Goal: Task Accomplishment & Management: Use online tool/utility

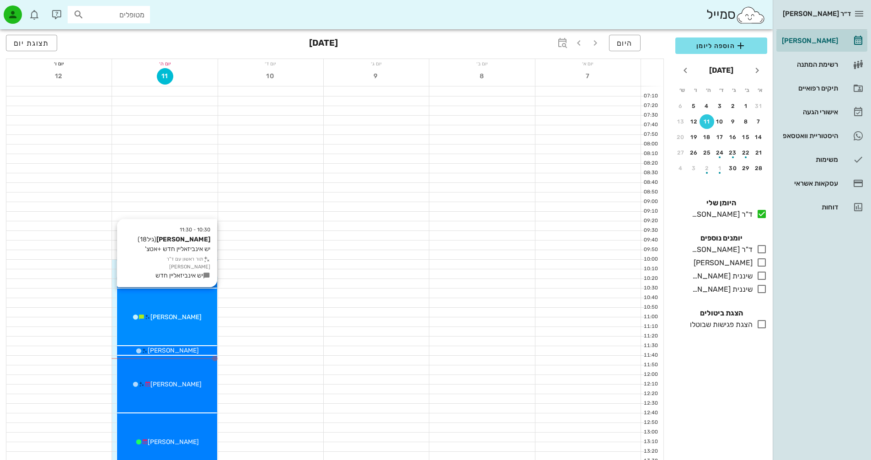
click at [201, 307] on div "10:30 - 11:30 [PERSON_NAME] (גיל 18 ) יש אינביזאליין חדש +אטצ' תור ראשון עם ד"ר…" at bounding box center [167, 317] width 100 height 57
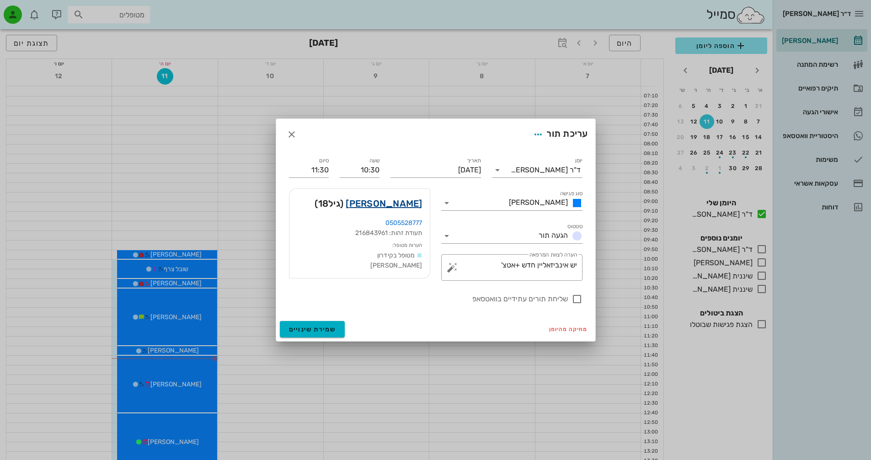
click at [411, 205] on link "[PERSON_NAME]" at bounding box center [384, 203] width 76 height 15
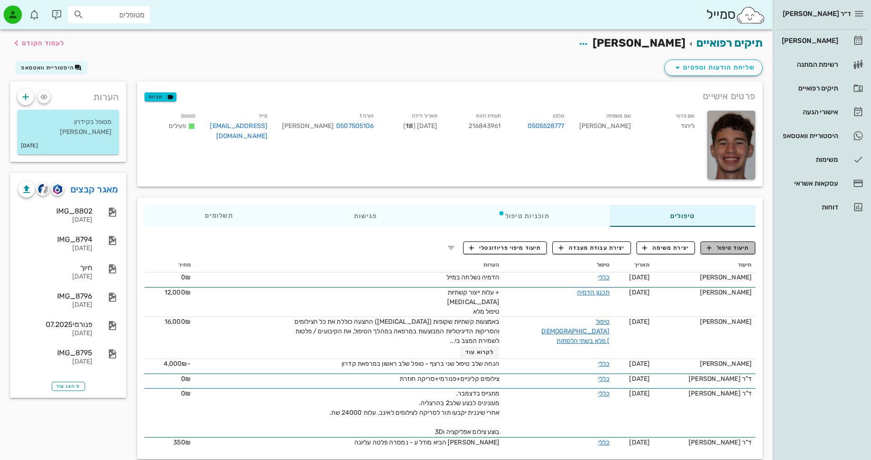
click at [732, 248] on span "תיעוד טיפול" at bounding box center [728, 248] width 43 height 8
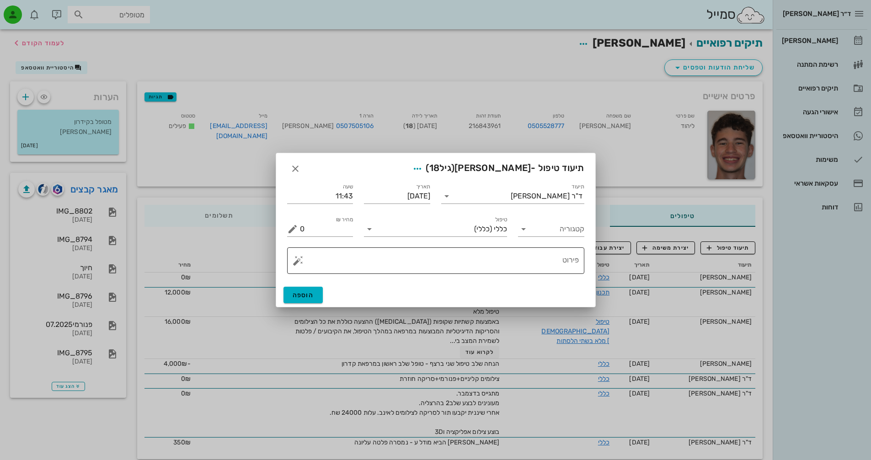
click at [297, 263] on button "button" at bounding box center [298, 260] width 11 height 11
click at [311, 225] on div "[MEDICAL_DATA]" at bounding box center [330, 224] width 75 height 18
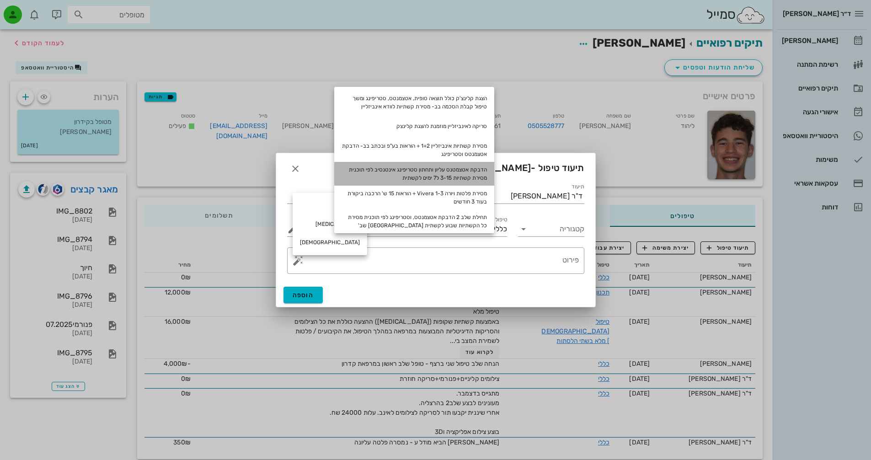
click at [480, 175] on div "הדבקת אטצמטנס עליון ותחתון סטריפינג אינטנסיב לפי תוכנית מסירת קשתיות 3-15 ל7 ימ…" at bounding box center [414, 174] width 160 height 24
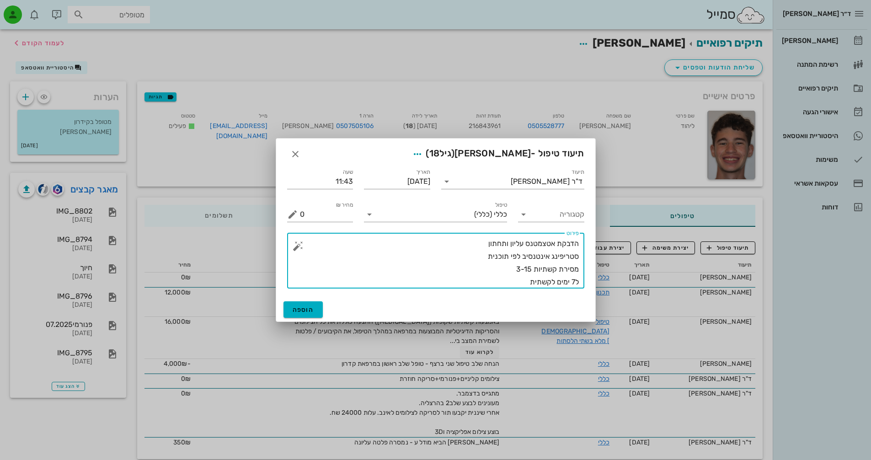
click at [551, 250] on textarea "הדבקת אטצמטנס עליון ותחתון סטריפינג אינטנסיב לפי תוכנית מסירת קשתיות 3-15 ל7 ימ…" at bounding box center [439, 262] width 279 height 51
click at [533, 244] on textarea "הדבקת אטצמטנס עליון ותחתון סטריפינג אינטנסיב לפי תוכנית מסירת קשתיות 3-15 ל7 ימ…" at bounding box center [439, 262] width 279 height 51
click at [577, 244] on textarea "הדבקת אטצמטנס עליון ותחתון סטריפינג אינטנסיב לפי תוכנית מסירת קשתיות 3-15 ל7 ימ…" at bounding box center [439, 262] width 279 height 51
drag, startPoint x: 515, startPoint y: 269, endPoint x: 520, endPoint y: 269, distance: 5.0
click at [520, 269] on textarea "הדבקת אטצמטנס עליון ותחתון סטריפינג אינטנסיב לפי תוכנית מסירת קשתיות 3-15 ל7 ימ…" at bounding box center [439, 262] width 279 height 51
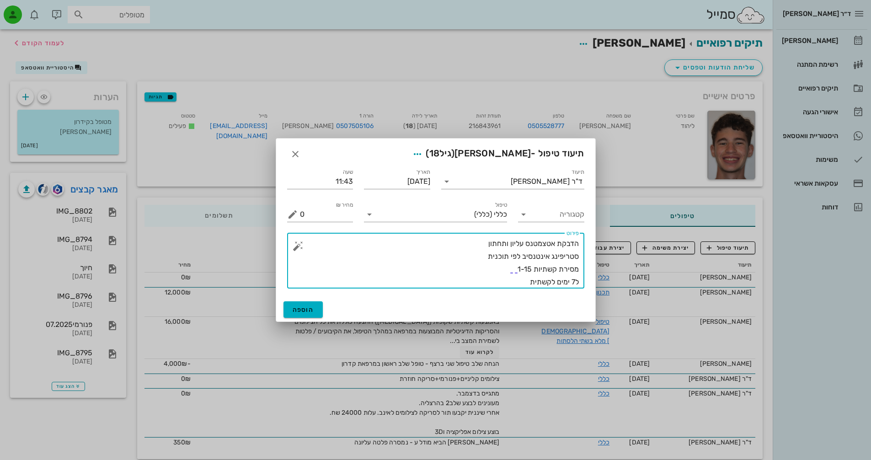
click at [532, 283] on textarea "הדבקת אטצמטנס עליון ותחתון סטריפינג אינטנסיב לפי תוכנית מסירת קשתיות 1-15 ל7 ימ…" at bounding box center [439, 262] width 279 height 51
click at [518, 282] on textarea "הדבקת אטצמטנס עליון ותחתון סטריפינג אינטנסיב לפי תוכנית מסירת קשתיות 1-15 ל7 ימ…" at bounding box center [439, 262] width 279 height 51
drag, startPoint x: 524, startPoint y: 258, endPoint x: 548, endPoint y: 258, distance: 24.2
click at [548, 258] on textarea "הדבקת אטצמטנס עליון ותחתון סטריפינג אינטנסיב לפי תוכנית מסירת קשתיות 1-15 ל7 ימ…" at bounding box center [439, 262] width 279 height 51
click at [522, 283] on textarea "הדבקת אטצמטנס עליון ותחתון סטריפינג ידני לפי תוכנית מסירת קשתיות 1-15 ל7 ימים ל…" at bounding box center [439, 262] width 279 height 51
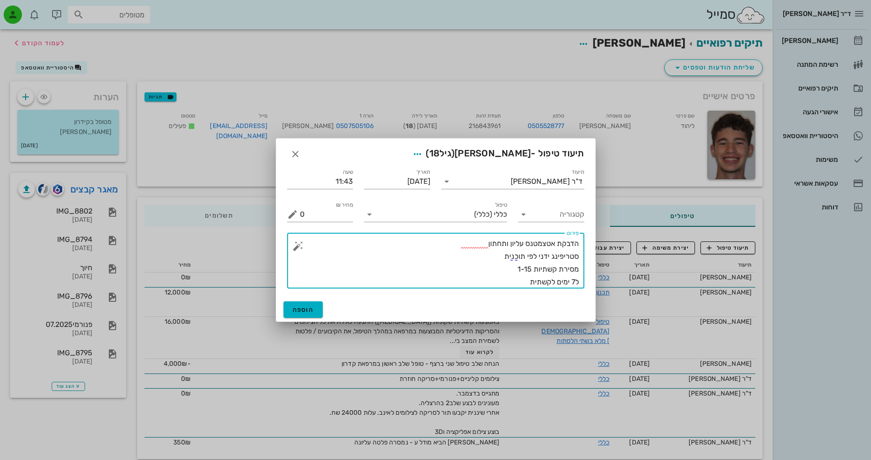
click at [543, 278] on textarea "הדבקת אטצמטנס עליון ותחתון סטריפינג ידני לפי תוכנית מסירת קשתיות 1-15 ל7 ימים ל…" at bounding box center [439, 262] width 279 height 51
drag, startPoint x: 526, startPoint y: 269, endPoint x: 531, endPoint y: 269, distance: 5.5
click at [531, 269] on textarea "הדבקת אטצמטנס עליון ותחתון סטריפינג ידני לפי תוכנית מסירת קשתיות 1-15 ל7 ימים ל…" at bounding box center [439, 262] width 279 height 51
click at [522, 280] on textarea "הדבקת אטצמטנס עליון ותחתון סטריפינג ידני לפי תוכנית מסירת קשתיות 1-20 ל7 ימים ל…" at bounding box center [439, 262] width 279 height 51
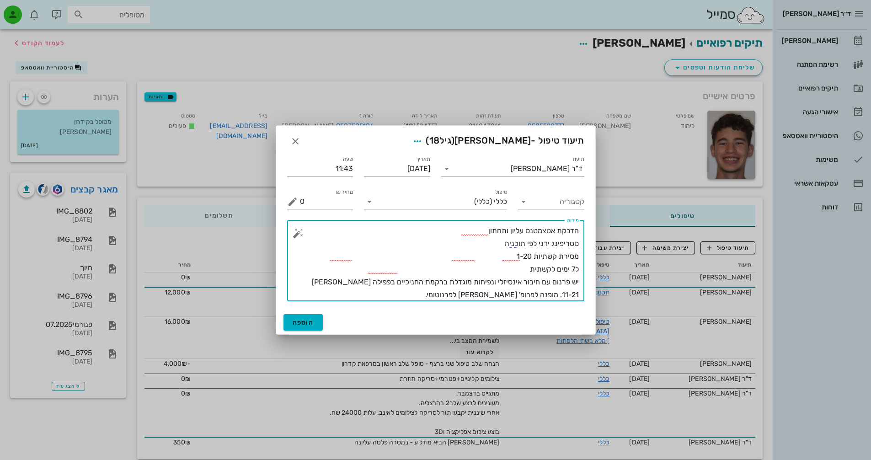
click at [499, 253] on textarea "הדבקת אטצמטנס עליון ותחתון סטריפינג ידני לפי תוכנית מסירת קשתיות 1-20 ל7 ימים ל…" at bounding box center [439, 262] width 279 height 77
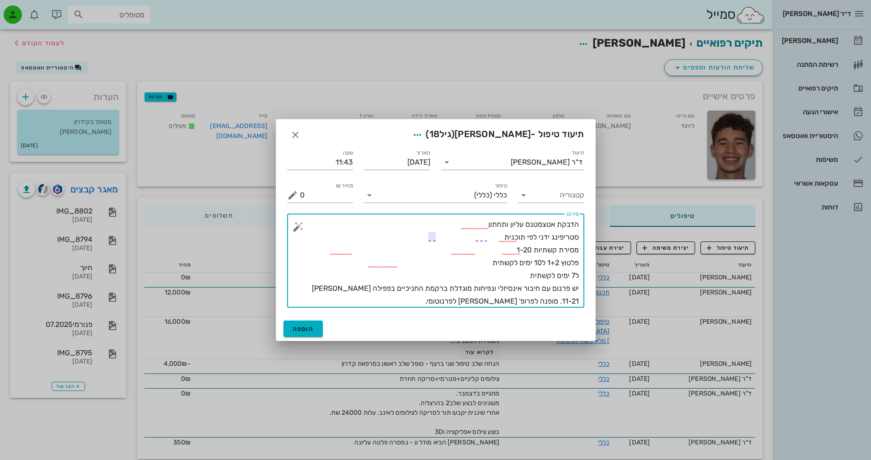
click at [575, 276] on textarea "הדבקת אטצמטנס עליון ותחתון סטריפינג ידני לפי תוכנית מסירת קשתיות 1-20 פלטוץ 1+2…" at bounding box center [439, 263] width 279 height 90
click at [462, 273] on textarea "הדבקת אטצמטנס עליון ותחתון סטריפינג ידני לפי תוכנית מסירת קשתיות 1-20 פלטוץ 1+2…" at bounding box center [439, 263] width 279 height 90
click at [486, 294] on textarea "הדבקת אטצמטנס עליון ותחתון סטריפינג ידני לפי תוכנית מסירת קשתיות 1-20 פלטוץ 1+2…" at bounding box center [439, 263] width 279 height 90
click at [501, 303] on textarea "הדבקת אטצמטנס עליון ותחתון סטריפינג ידני לפי תוכנית מסירת קשתיות 1-20 פלטוץ 1+2…" at bounding box center [439, 263] width 279 height 90
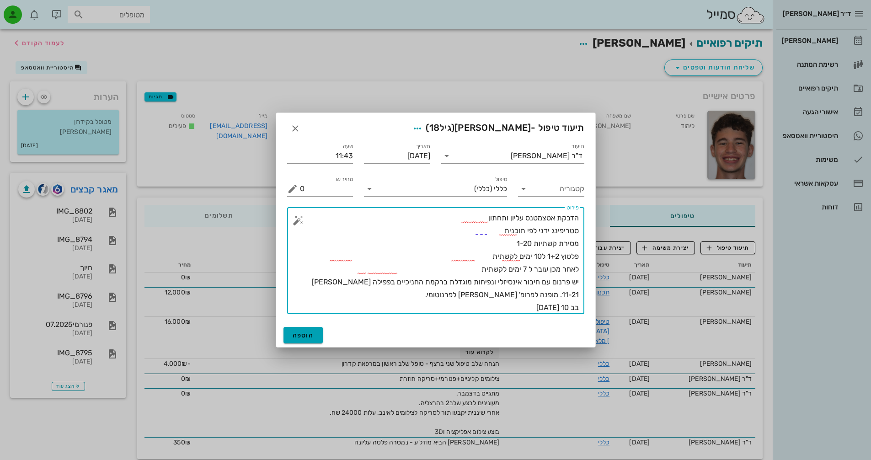
type textarea "הדבקת אטצמטנס עליון ותחתון סטריפינג ידני לפי תוכנית מסירת קשתיות 1-20 פלטוץ 1+2…"
click at [306, 336] on span "הוספה" at bounding box center [303, 335] width 21 height 8
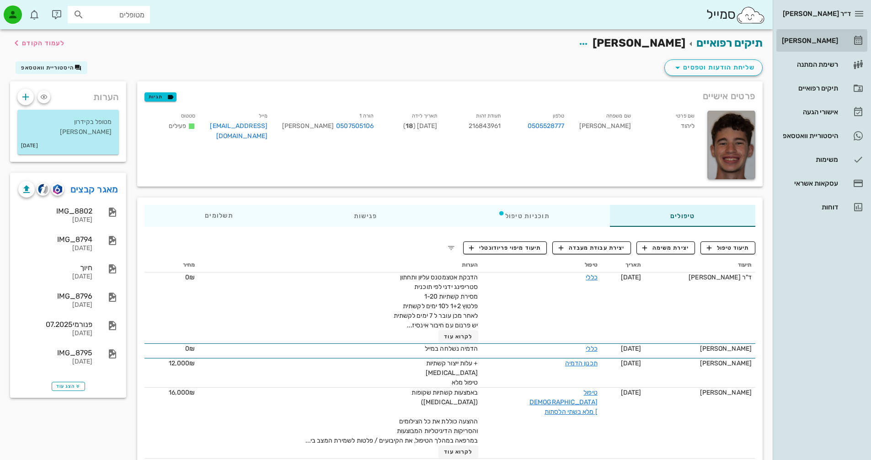
click at [829, 42] on div "[PERSON_NAME]" at bounding box center [809, 40] width 58 height 7
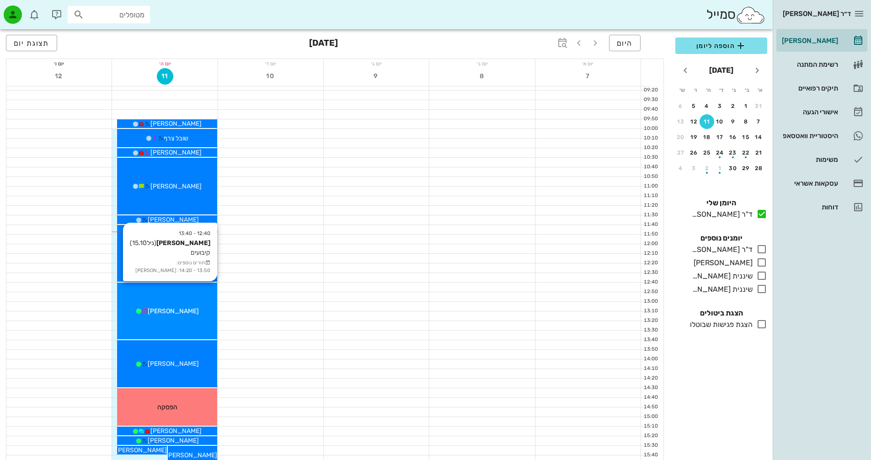
scroll to position [183, 0]
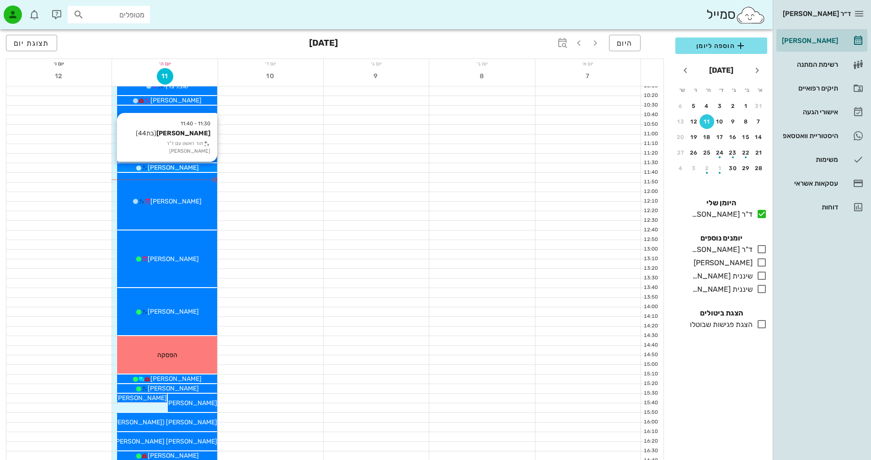
click at [199, 168] on div "[PERSON_NAME]" at bounding box center [167, 168] width 100 height 10
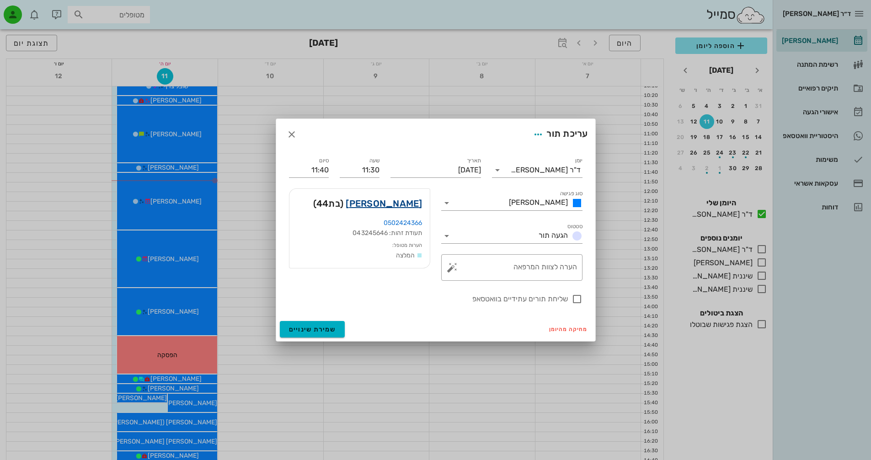
click at [407, 201] on link "[PERSON_NAME]" at bounding box center [384, 203] width 76 height 15
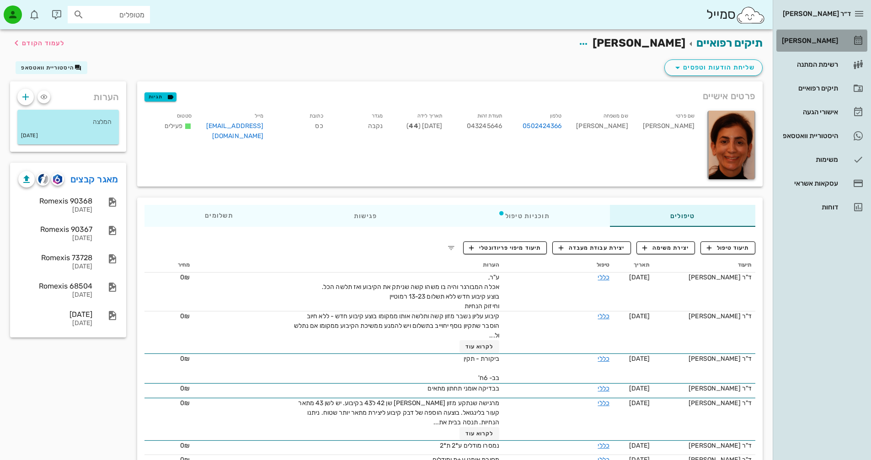
click at [835, 43] on div "[PERSON_NAME]" at bounding box center [809, 40] width 58 height 7
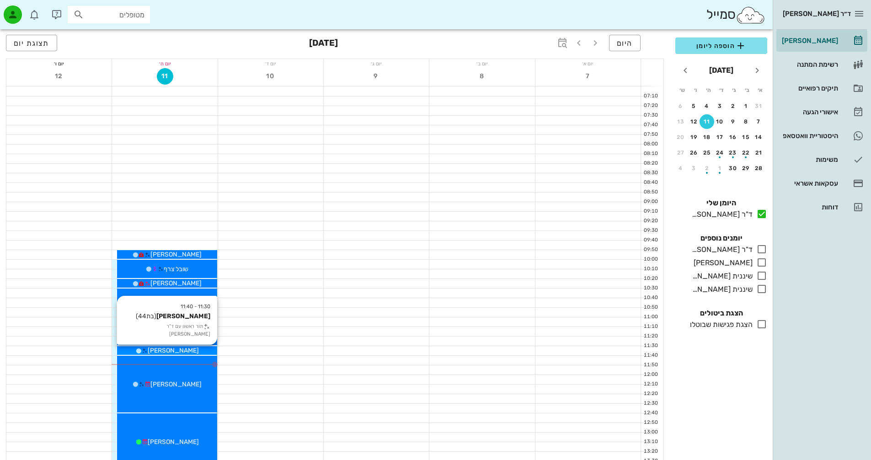
click at [199, 351] on div "[PERSON_NAME]" at bounding box center [167, 351] width 100 height 10
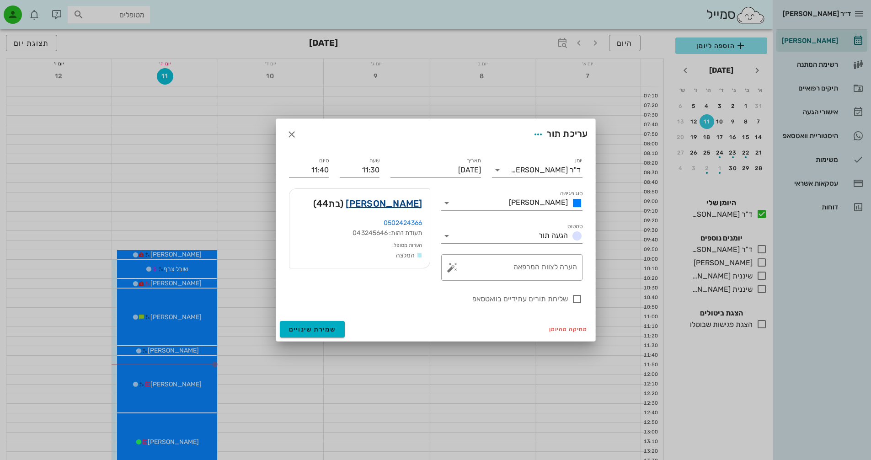
click at [411, 205] on link "[PERSON_NAME]" at bounding box center [384, 203] width 76 height 15
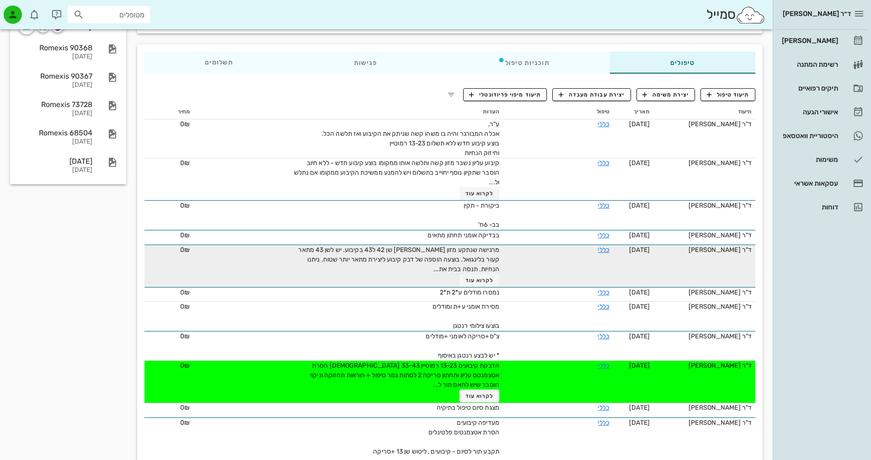
scroll to position [137, 0]
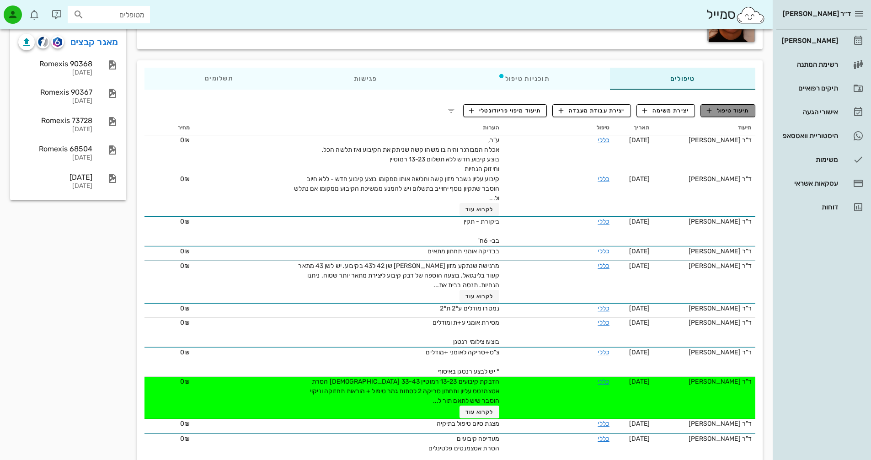
click at [737, 113] on span "תיעוד טיפול" at bounding box center [728, 111] width 43 height 8
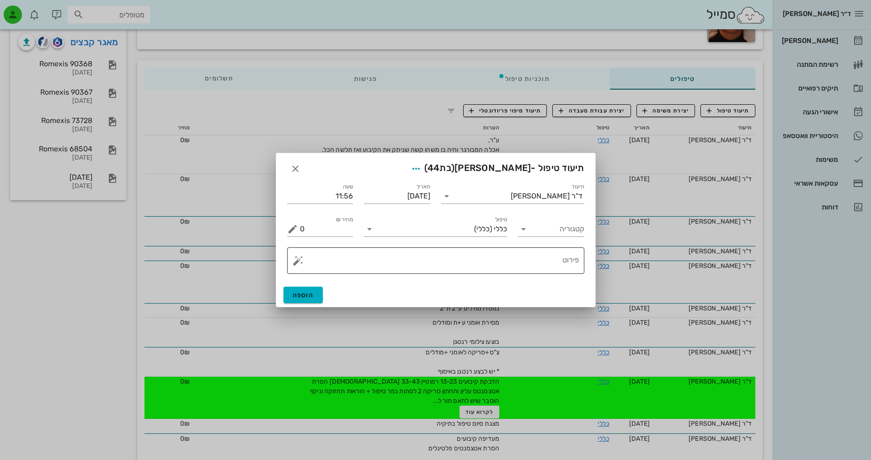
click at [529, 258] on textarea "פירוט" at bounding box center [439, 263] width 279 height 22
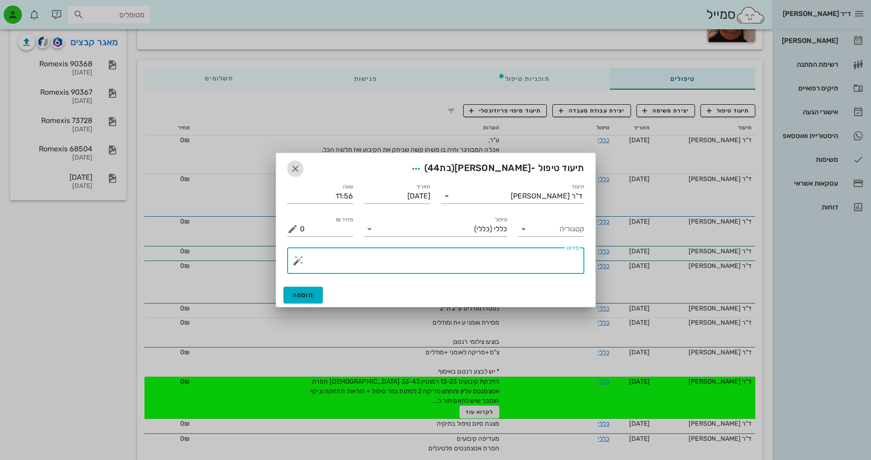
click at [292, 170] on icon "button" at bounding box center [295, 168] width 11 height 11
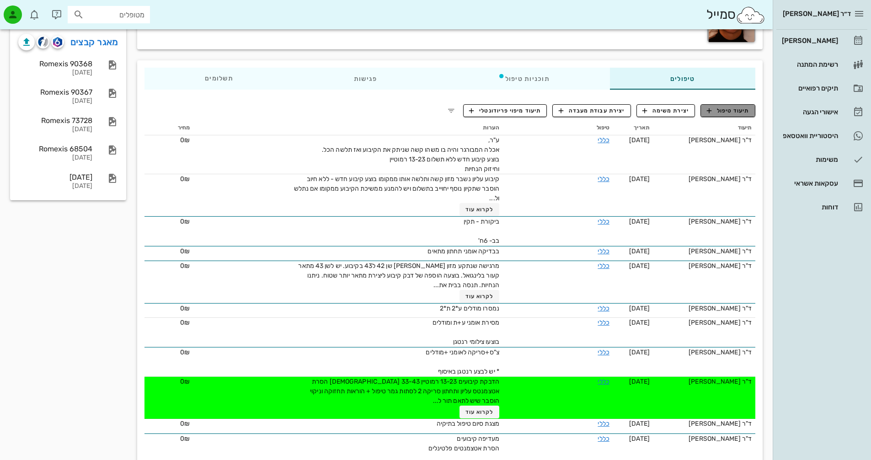
click at [725, 113] on span "תיעוד טיפול" at bounding box center [728, 111] width 43 height 8
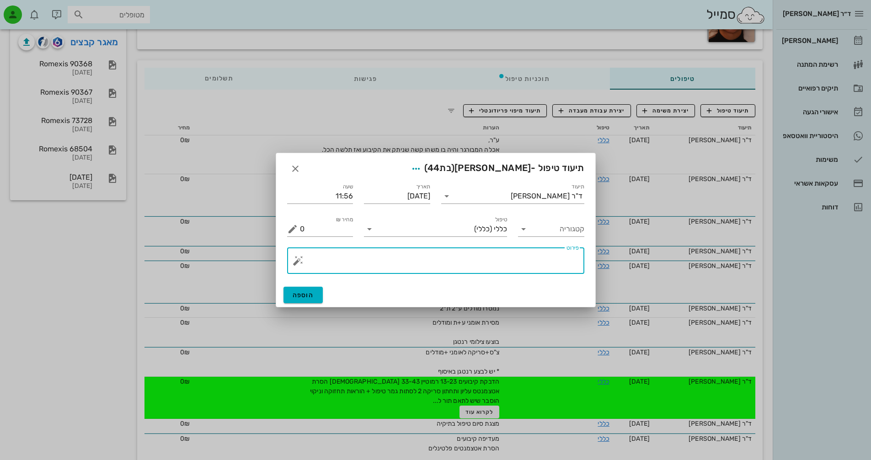
click at [511, 270] on textarea "פירוט" at bounding box center [439, 263] width 279 height 22
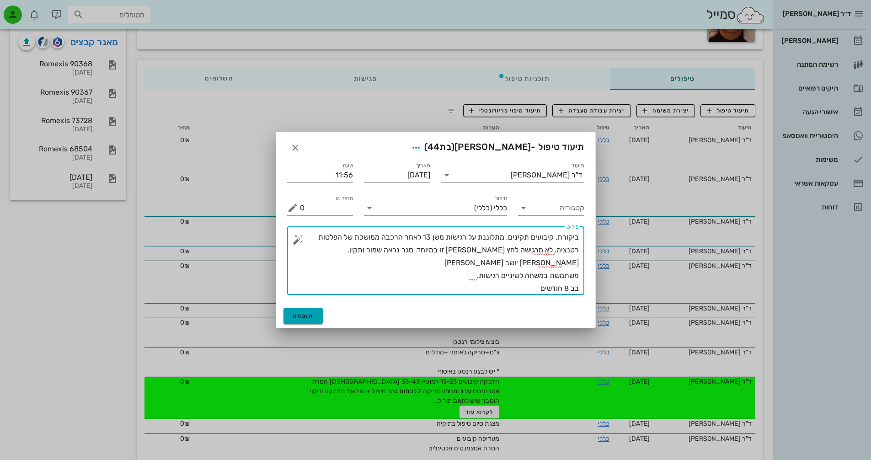
type textarea "ביקורת, קיבועים תקינים, מתלוננת על רגישות משן 13 לאחר הרכבה ממושכת של הפלטות רט…"
click at [306, 311] on button "הוספה" at bounding box center [303, 316] width 40 height 16
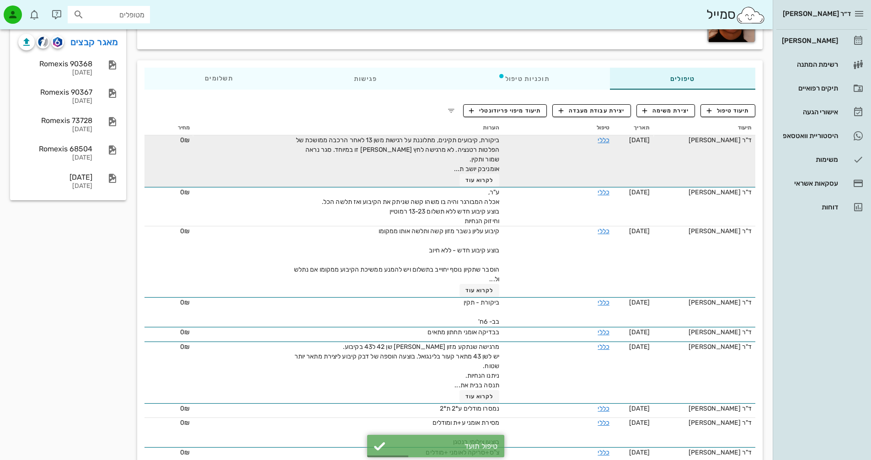
scroll to position [0, 0]
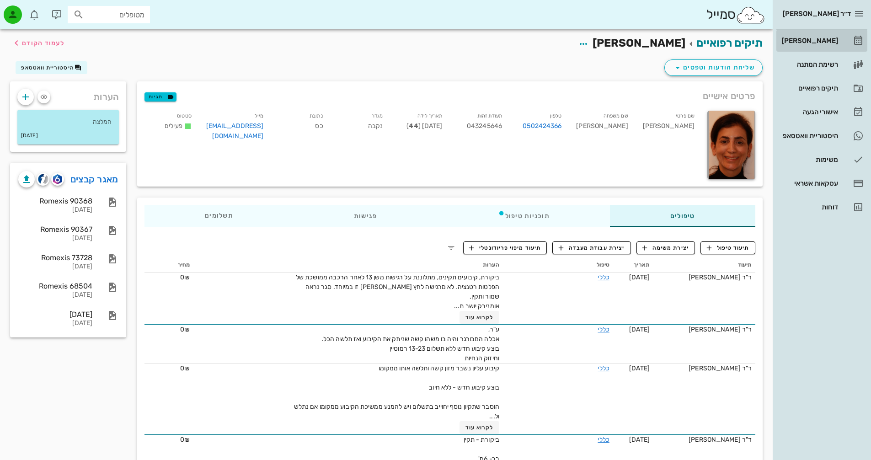
click at [819, 39] on div "[PERSON_NAME]" at bounding box center [809, 40] width 58 height 7
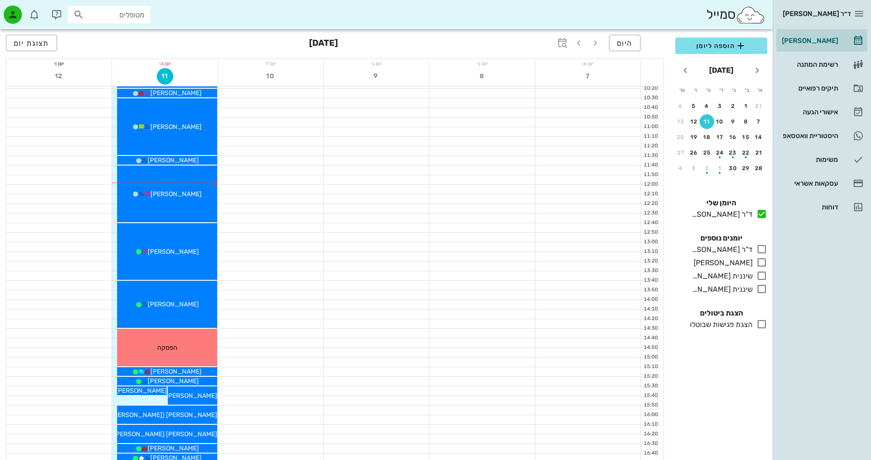
scroll to position [137, 0]
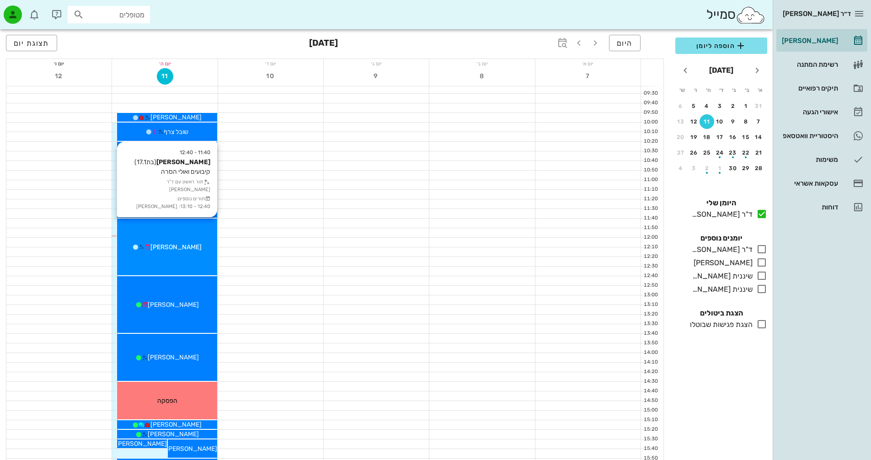
click at [169, 256] on div "11:40 - 12:40 [PERSON_NAME] (בת 17.1 ) קיבועים ואולי הסרה תור ראשון עם ד"ר [PER…" at bounding box center [167, 247] width 100 height 57
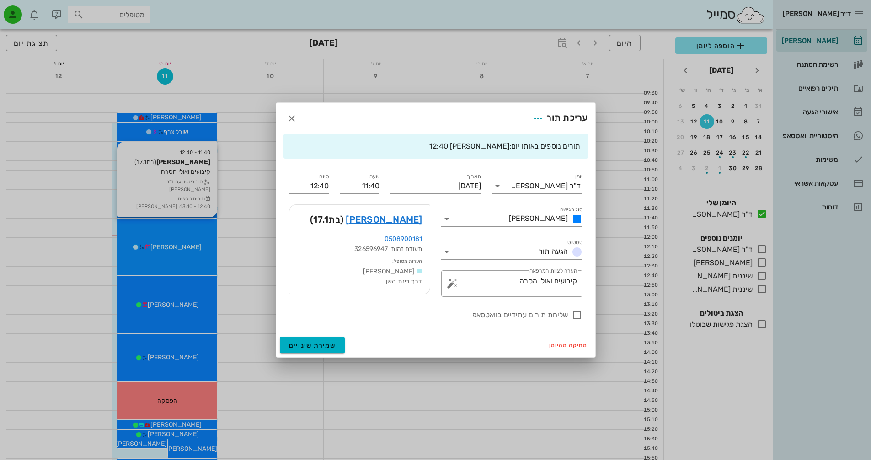
click at [169, 256] on div at bounding box center [435, 230] width 871 height 460
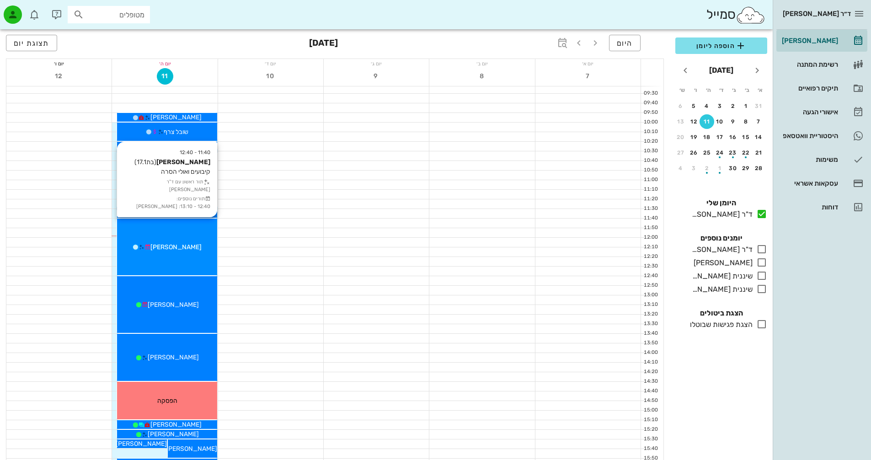
click at [169, 256] on div "11:40 - 12:40 [PERSON_NAME] (בת 17.1 ) קיבועים ואולי הסרה תור ראשון עם ד"ר [PER…" at bounding box center [167, 247] width 100 height 57
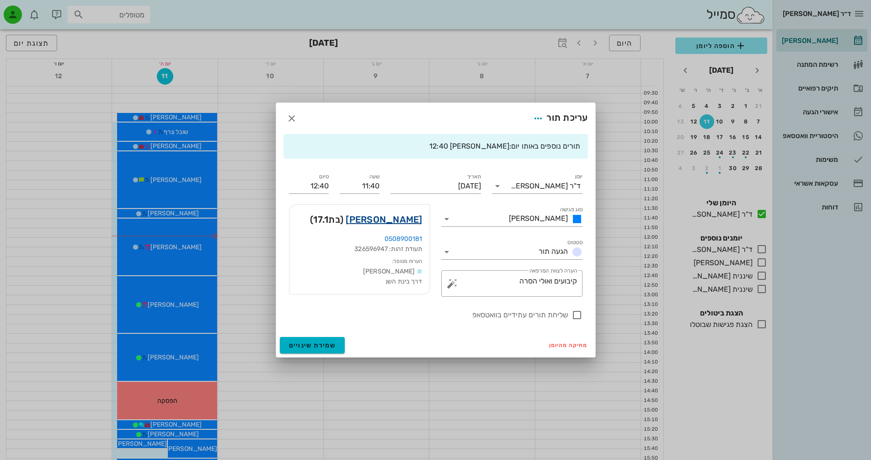
click at [406, 218] on link "[PERSON_NAME]" at bounding box center [384, 219] width 76 height 15
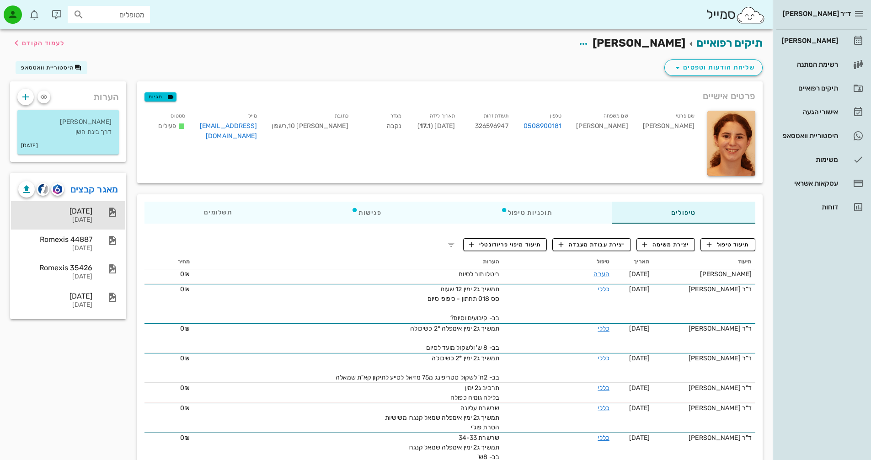
click at [80, 209] on div "[DATE]" at bounding box center [55, 211] width 74 height 9
click at [90, 220] on div "[DATE]" at bounding box center [55, 220] width 74 height 8
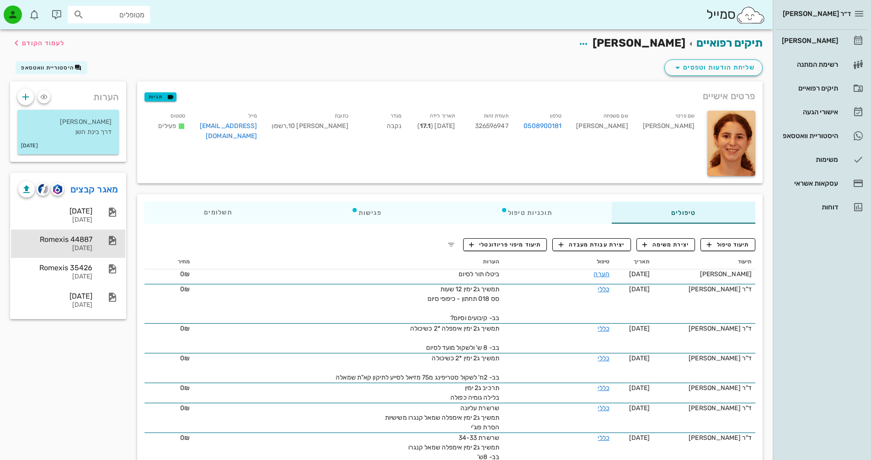
click at [82, 238] on div "Romexis 44887" at bounding box center [55, 239] width 74 height 9
click at [80, 276] on div "[DATE]" at bounding box center [55, 277] width 74 height 8
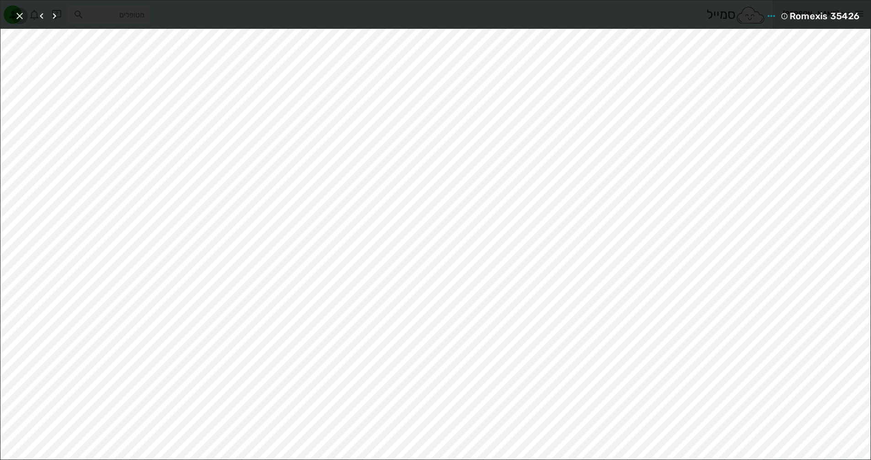
click at [14, 17] on span "button" at bounding box center [19, 16] width 16 height 11
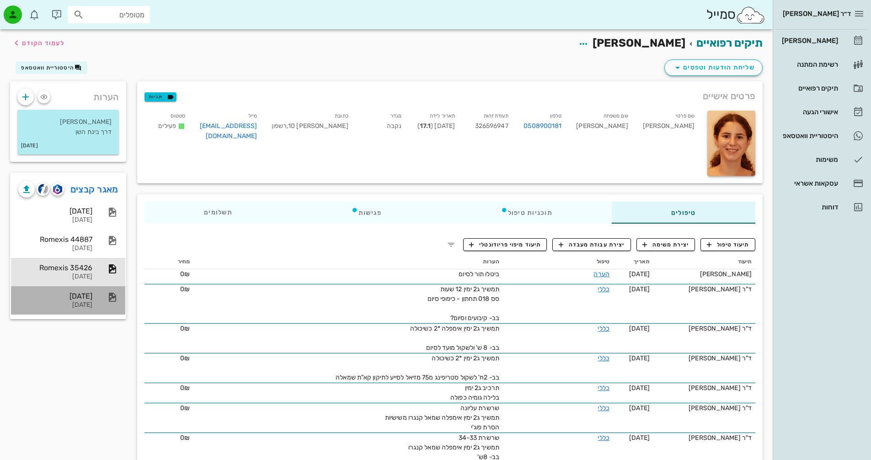
click at [88, 294] on div "[DATE]" at bounding box center [55, 296] width 74 height 9
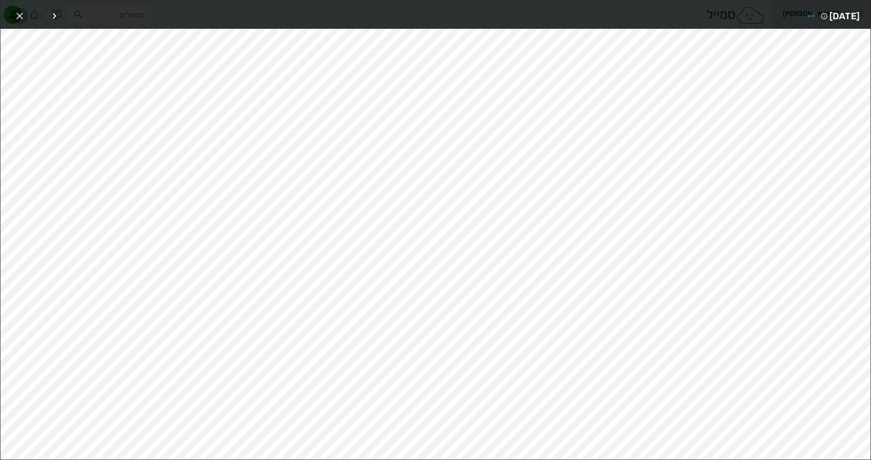
click at [16, 12] on icon "button" at bounding box center [19, 16] width 11 height 11
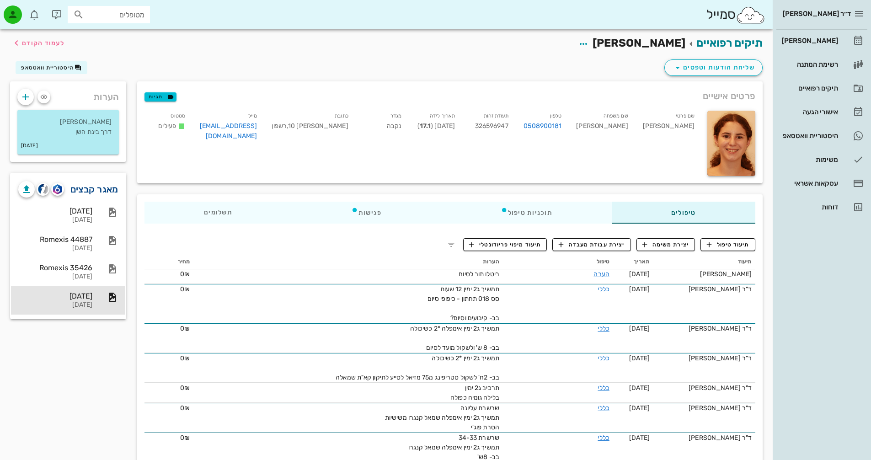
click at [106, 188] on link "מאגר קבצים" at bounding box center [94, 189] width 48 height 15
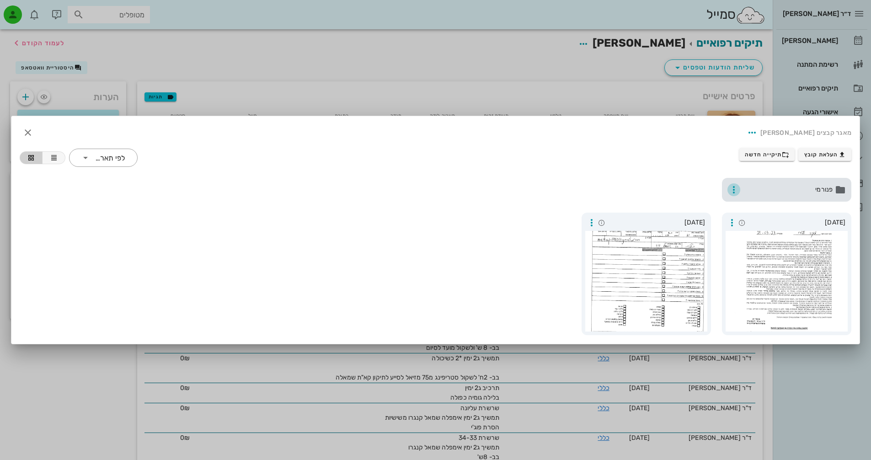
click at [735, 190] on icon "button" at bounding box center [733, 189] width 11 height 11
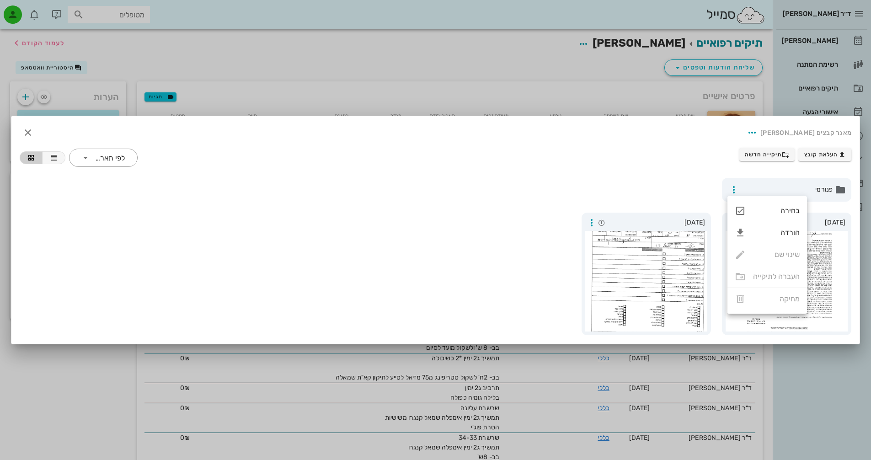
click at [640, 187] on div "פנורמי" at bounding box center [435, 189] width 843 height 35
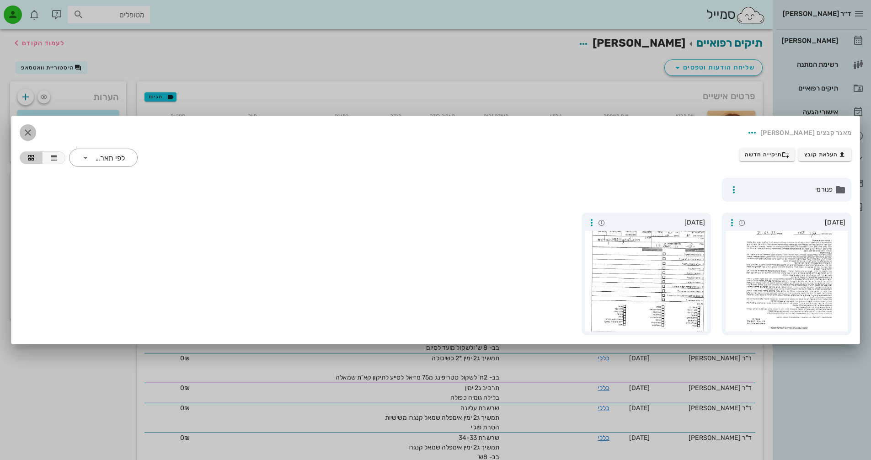
click at [27, 134] on icon "button" at bounding box center [27, 132] width 11 height 11
